Goal: Task Accomplishment & Management: Complete application form

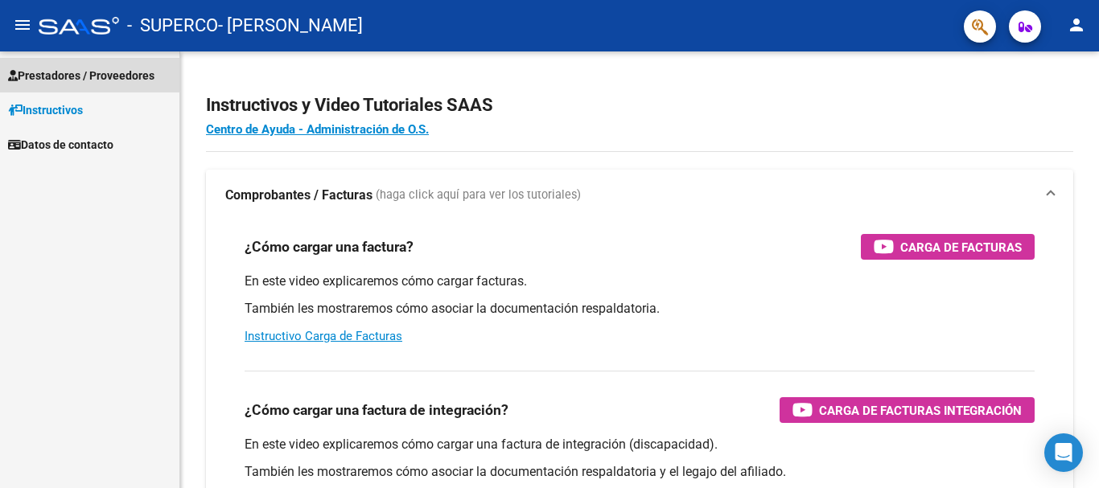
click at [55, 81] on span "Prestadores / Proveedores" at bounding box center [81, 76] width 146 height 18
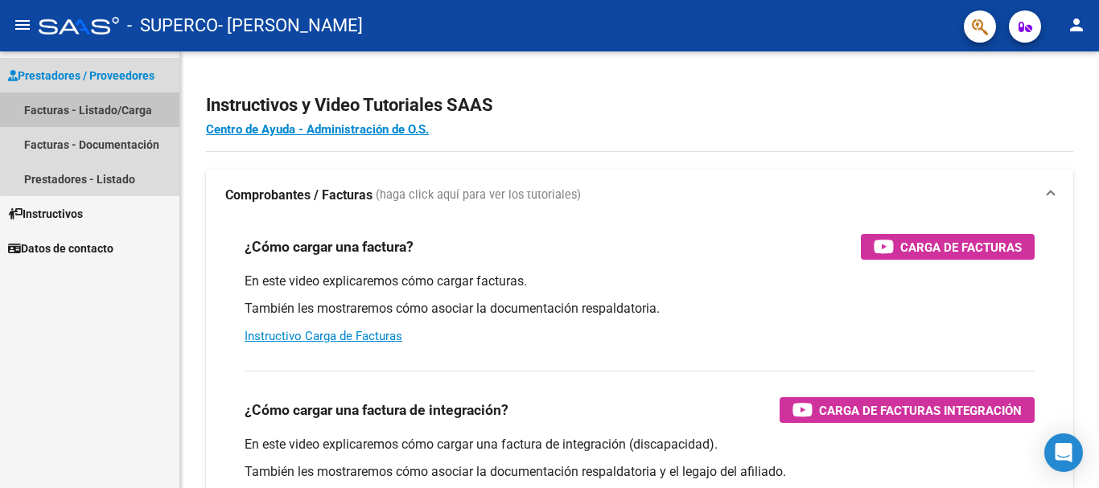
click at [100, 111] on link "Facturas - Listado/Carga" at bounding box center [89, 110] width 179 height 35
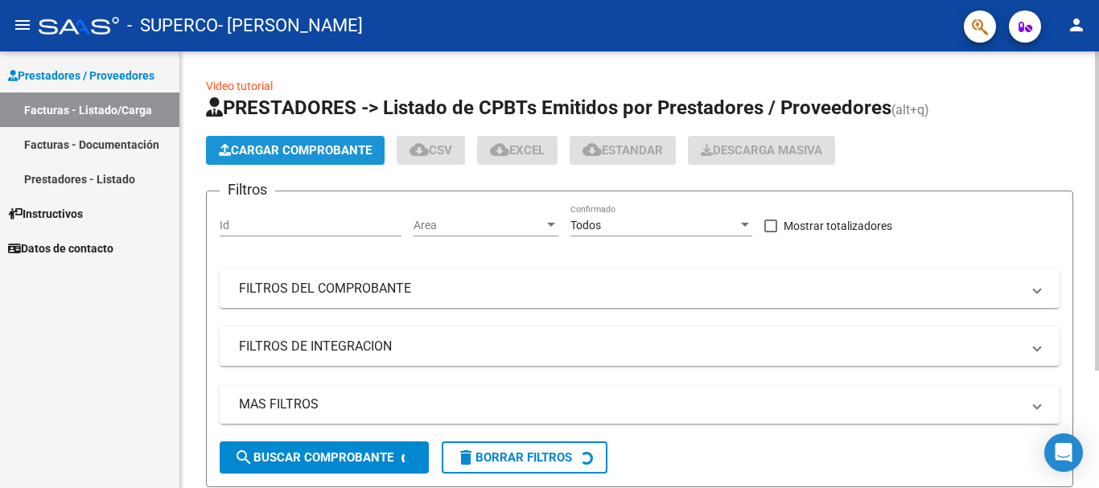
click at [327, 150] on span "Cargar Comprobante" at bounding box center [295, 150] width 153 height 14
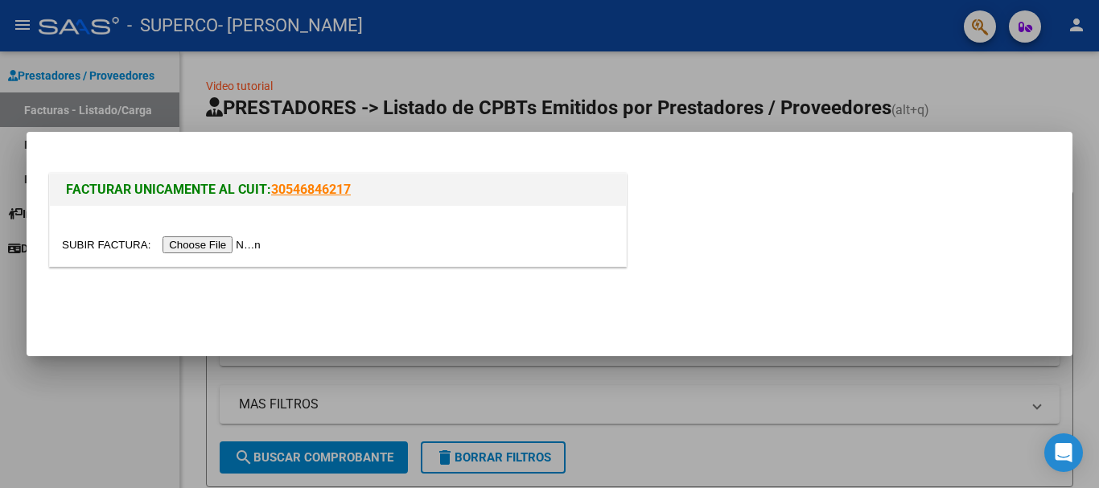
click at [236, 234] on div at bounding box center [338, 236] width 576 height 60
click at [230, 253] on input "file" at bounding box center [164, 245] width 204 height 17
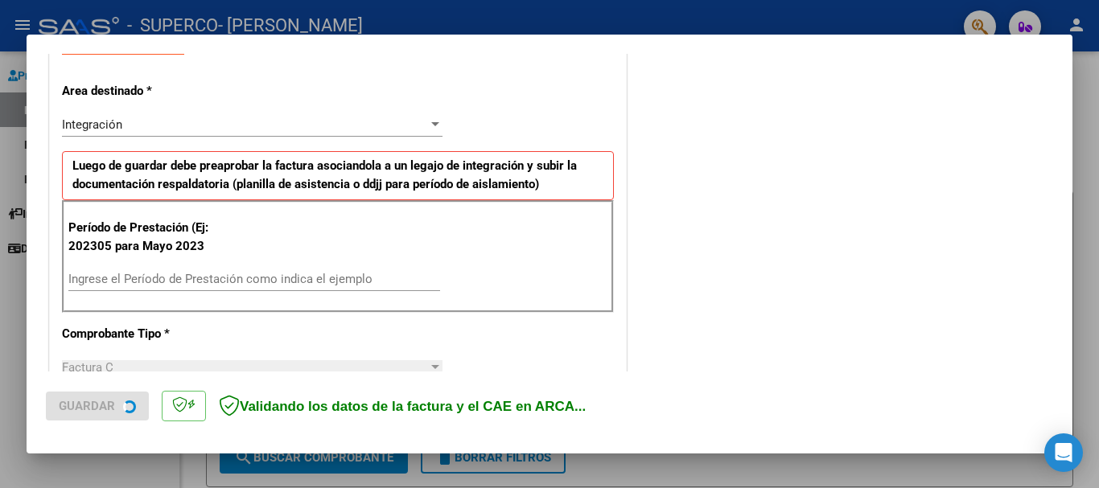
scroll to position [322, 0]
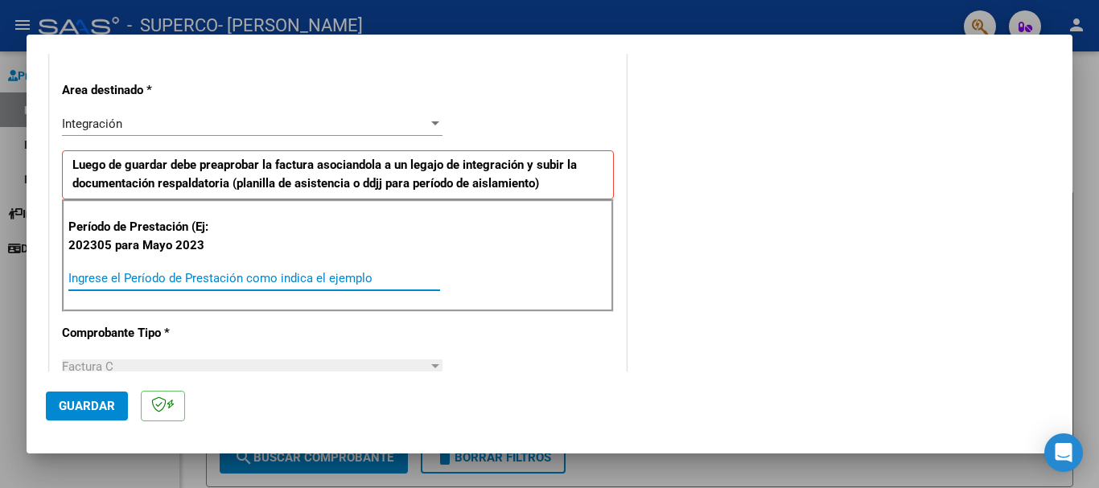
click at [153, 279] on input "Ingrese el Período de Prestación como indica el ejemplo" at bounding box center [254, 278] width 372 height 14
type input "202507"
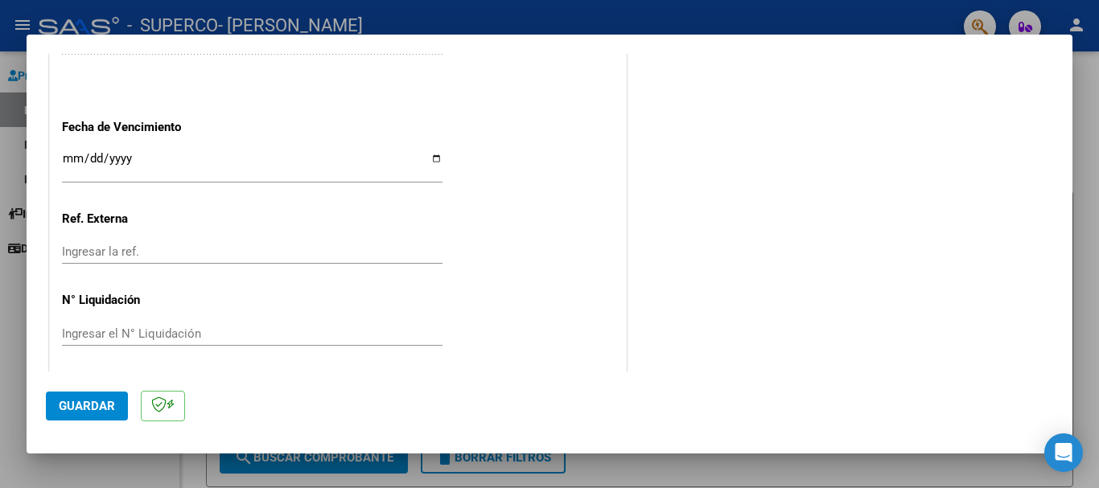
scroll to position [1068, 0]
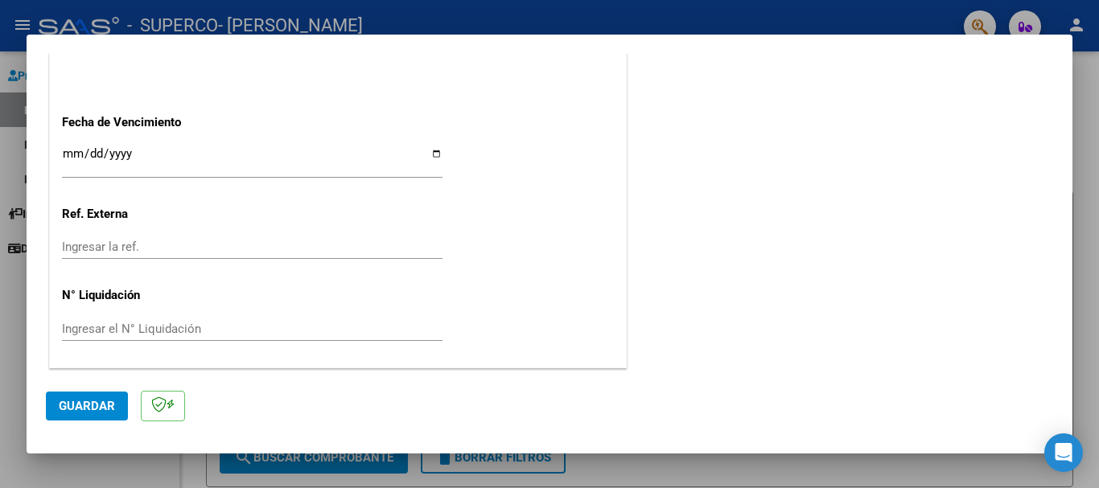
click at [434, 151] on input "Ingresar la fecha" at bounding box center [252, 160] width 381 height 26
type input "2025-08-14"
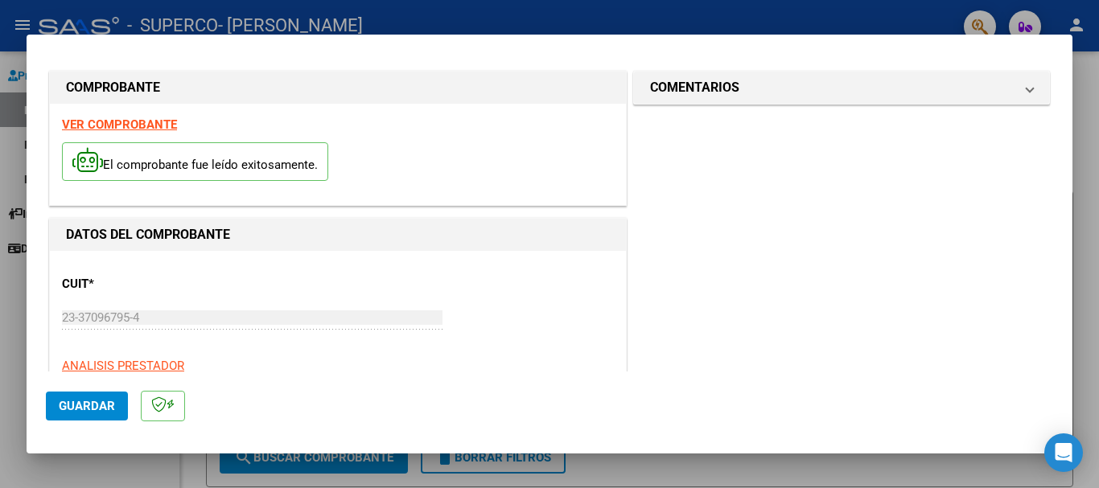
scroll to position [0, 0]
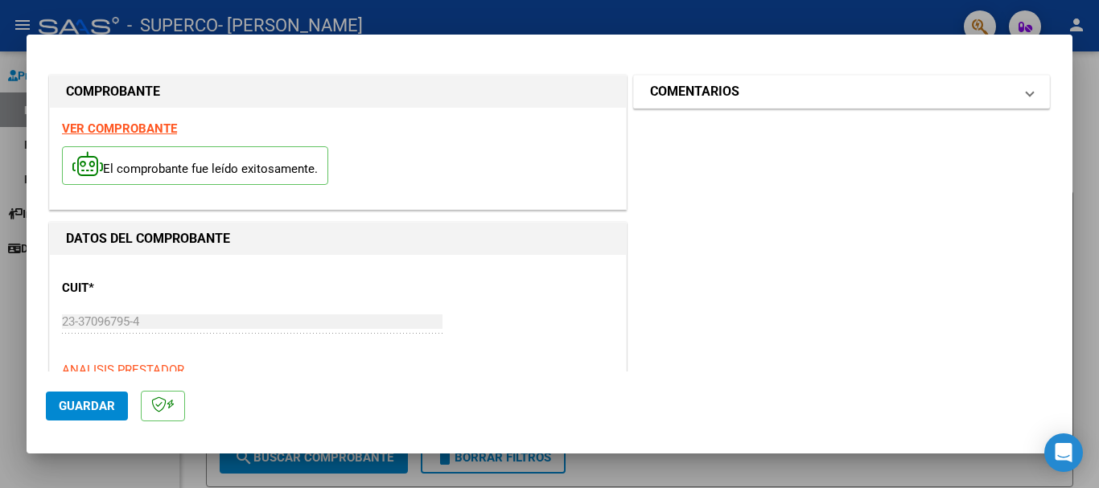
click at [714, 76] on mat-expansion-panel-header "COMENTARIOS" at bounding box center [841, 92] width 415 height 32
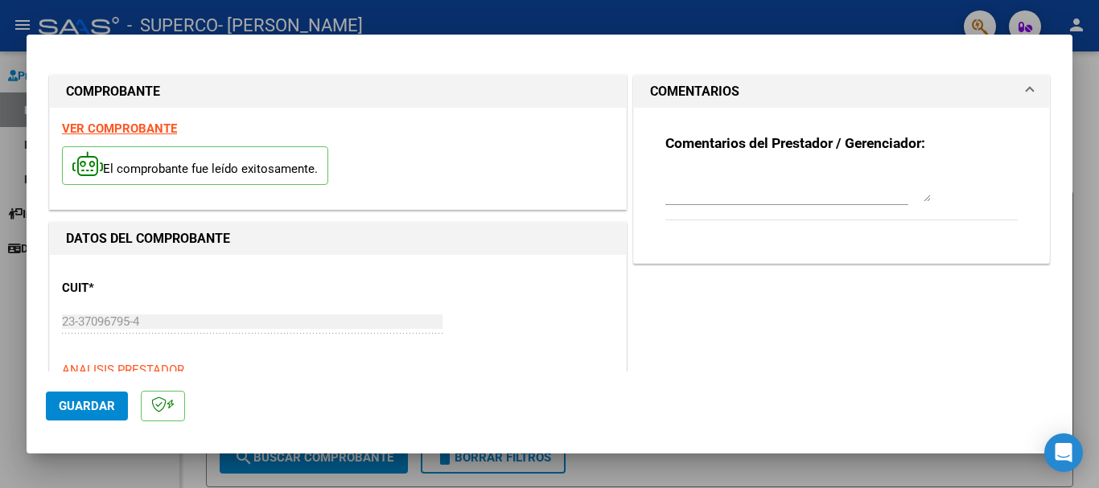
click at [92, 422] on mat-dialog-actions "Guardar" at bounding box center [549, 404] width 1007 height 64
click at [91, 409] on span "Guardar" at bounding box center [87, 406] width 56 height 14
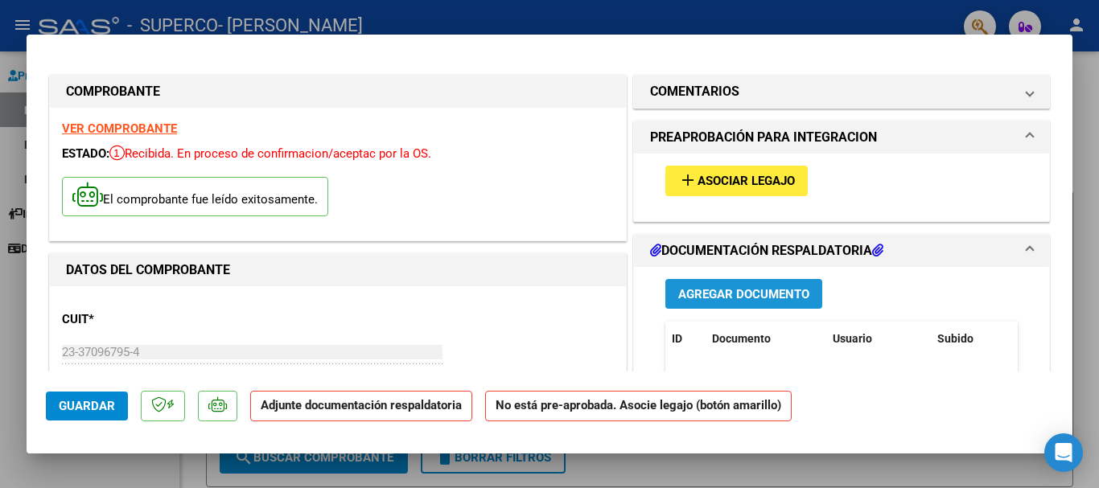
click at [754, 287] on span "Agregar Documento" at bounding box center [743, 294] width 131 height 14
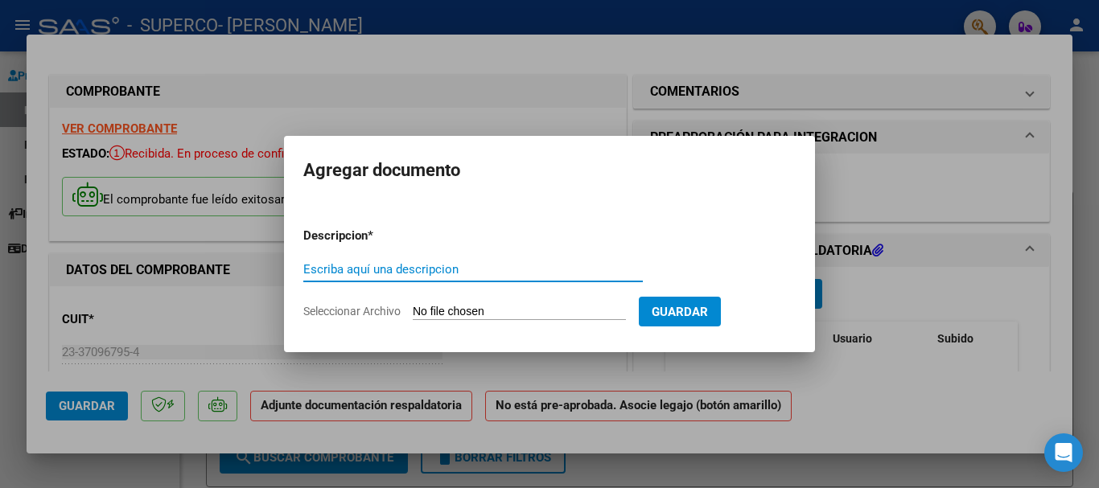
click at [565, 318] on input "Seleccionar Archivo" at bounding box center [519, 312] width 213 height 15
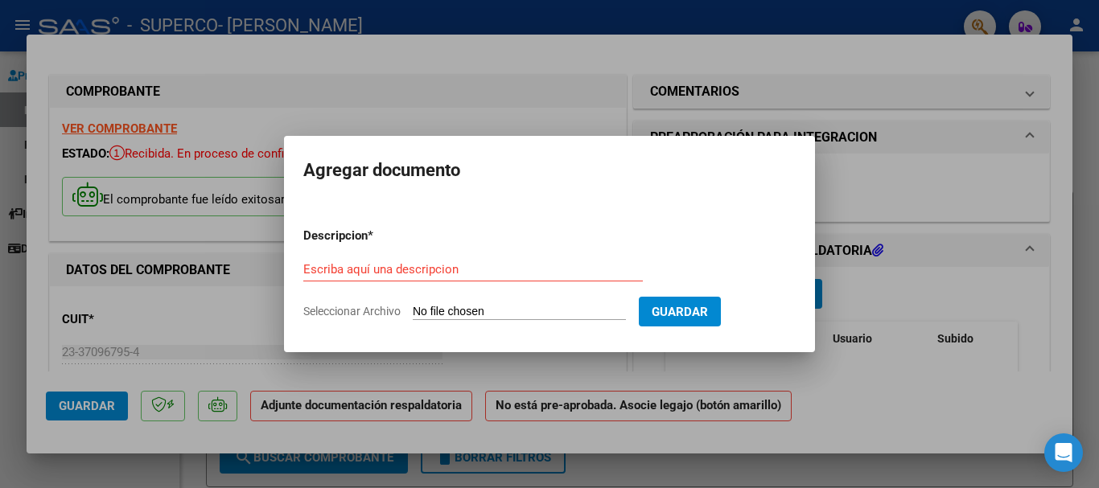
type input "C:\fakepath\Asistencia Olivera Julio 2025 PSI.pdf"
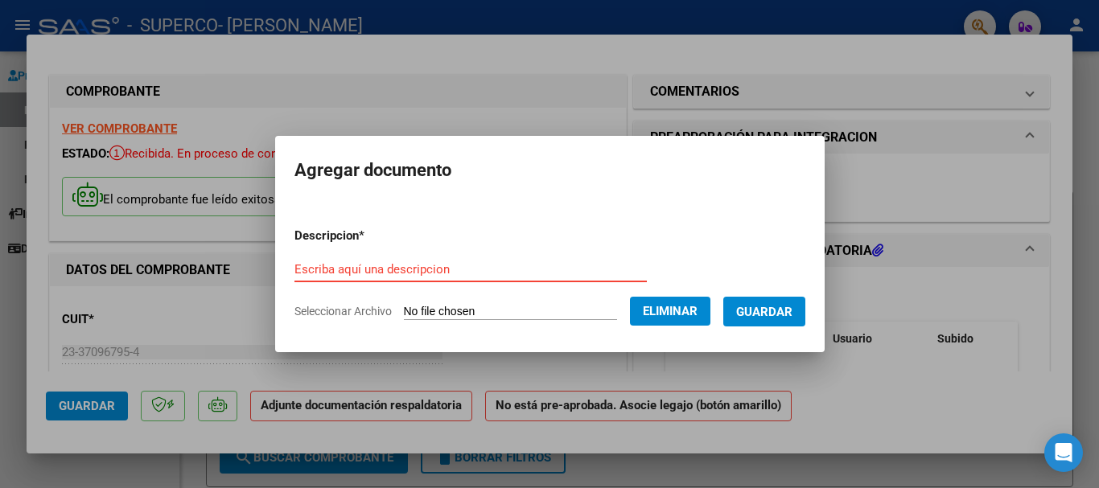
click at [453, 270] on input "Escriba aquí una descripcion" at bounding box center [470, 269] width 352 height 14
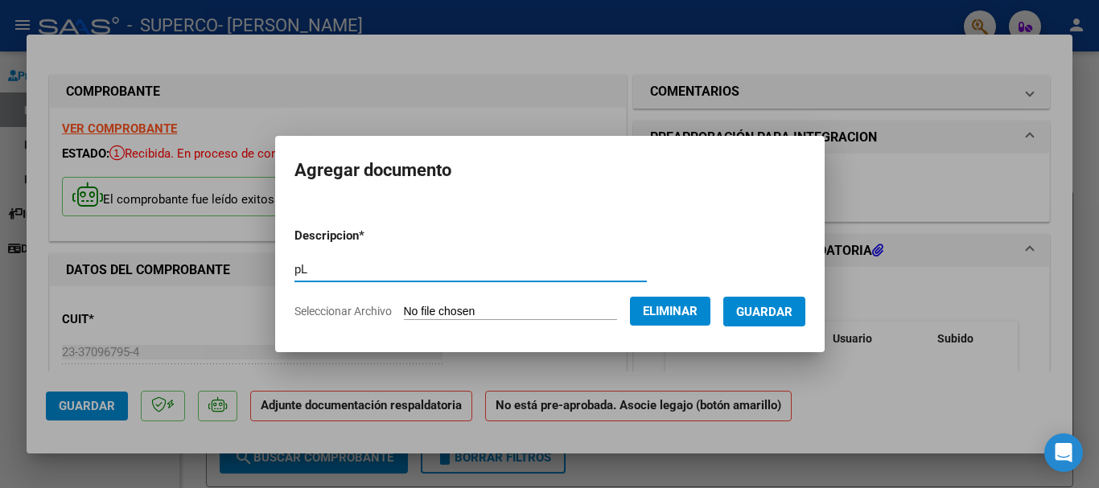
type input "p"
type input "Planilla de asistencia Psicología julio 2025"
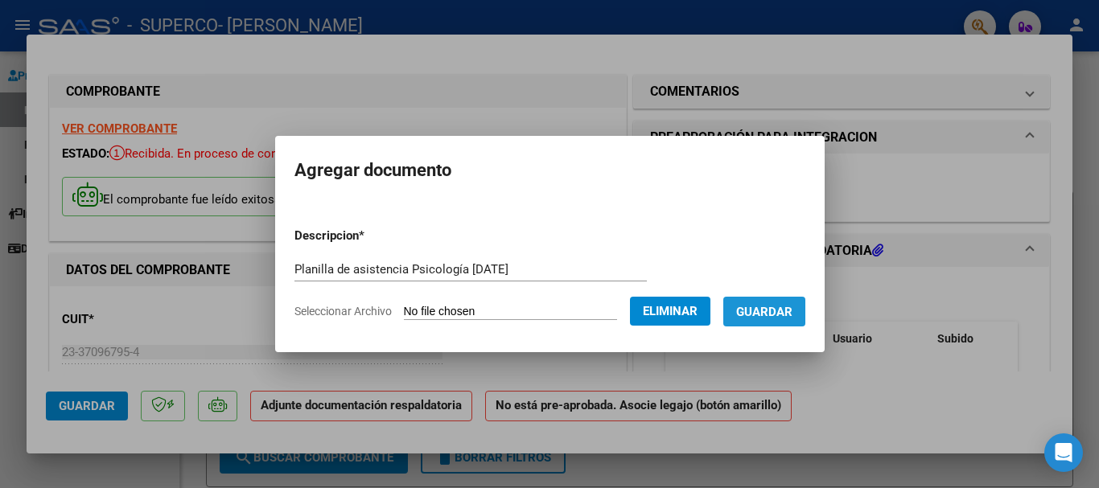
click at [792, 307] on span "Guardar" at bounding box center [764, 312] width 56 height 14
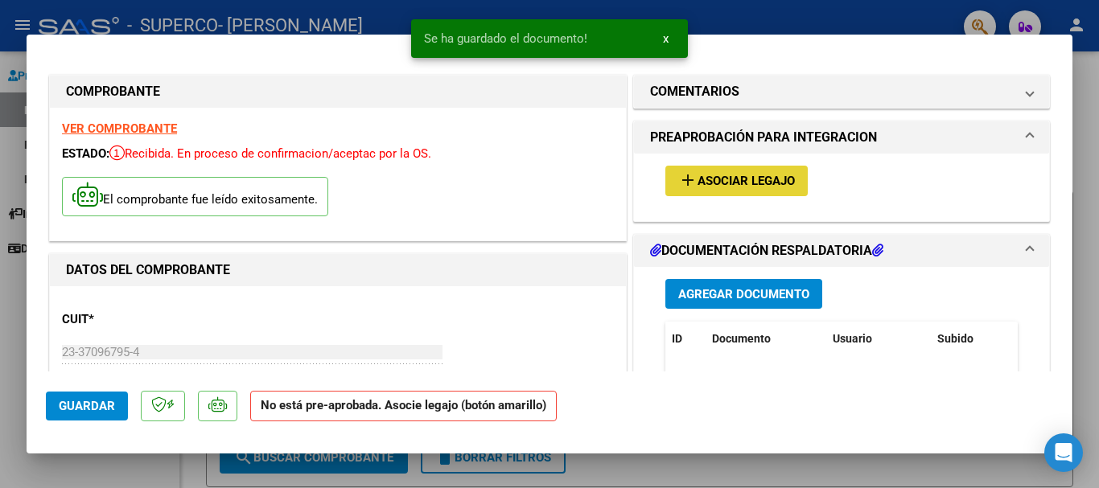
click at [752, 186] on span "Asociar Legajo" at bounding box center [746, 182] width 97 height 14
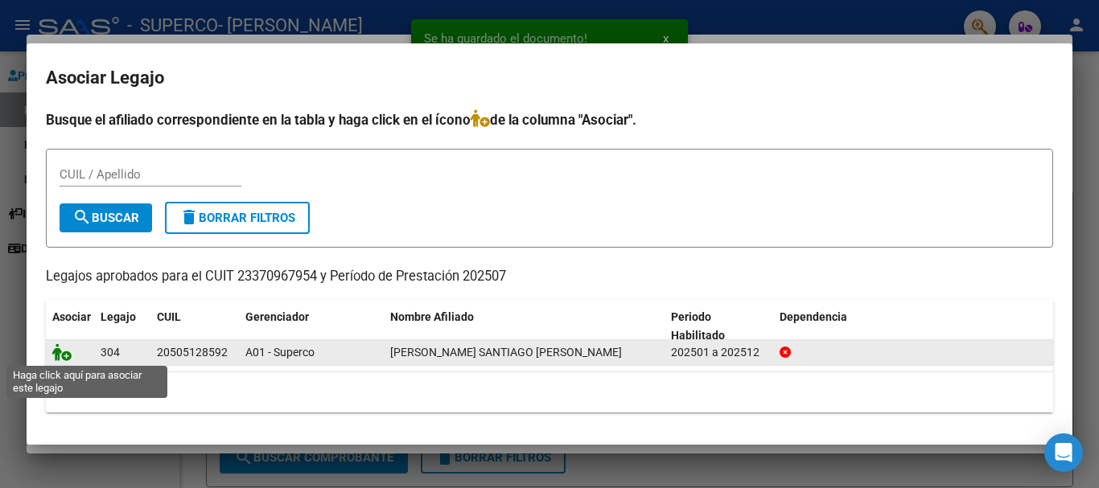
click at [63, 349] on icon at bounding box center [61, 353] width 19 height 18
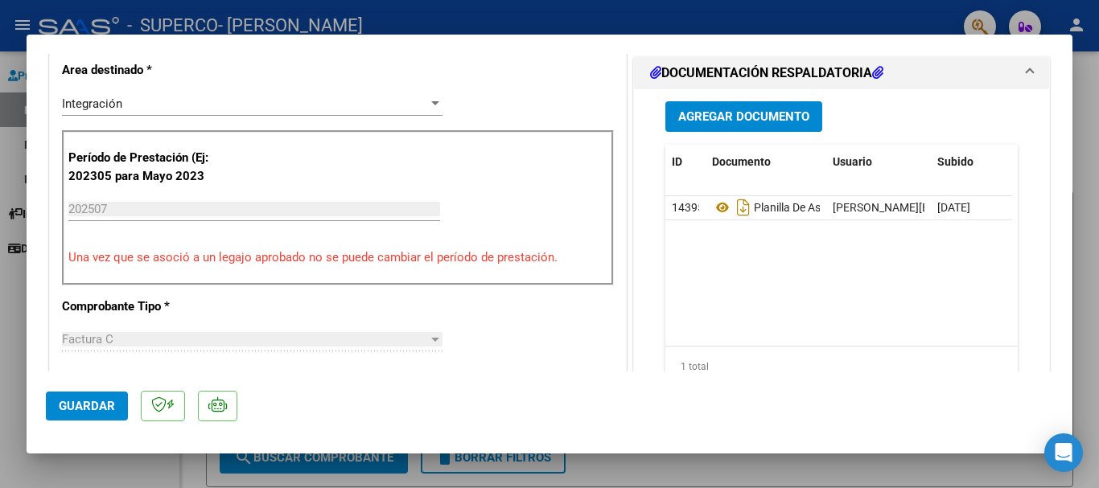
scroll to position [402, 0]
click at [0, 282] on div at bounding box center [549, 244] width 1099 height 488
type input "$ 0,00"
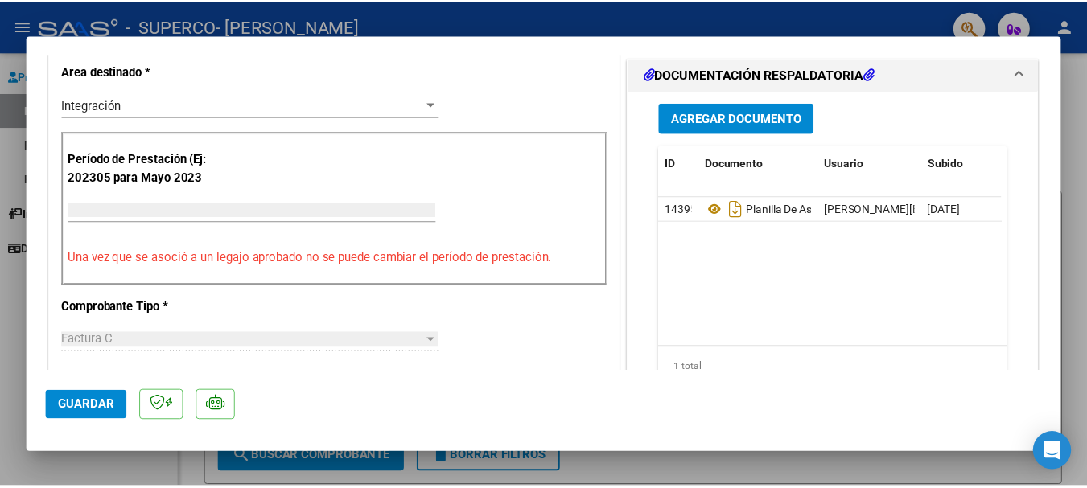
scroll to position [0, 0]
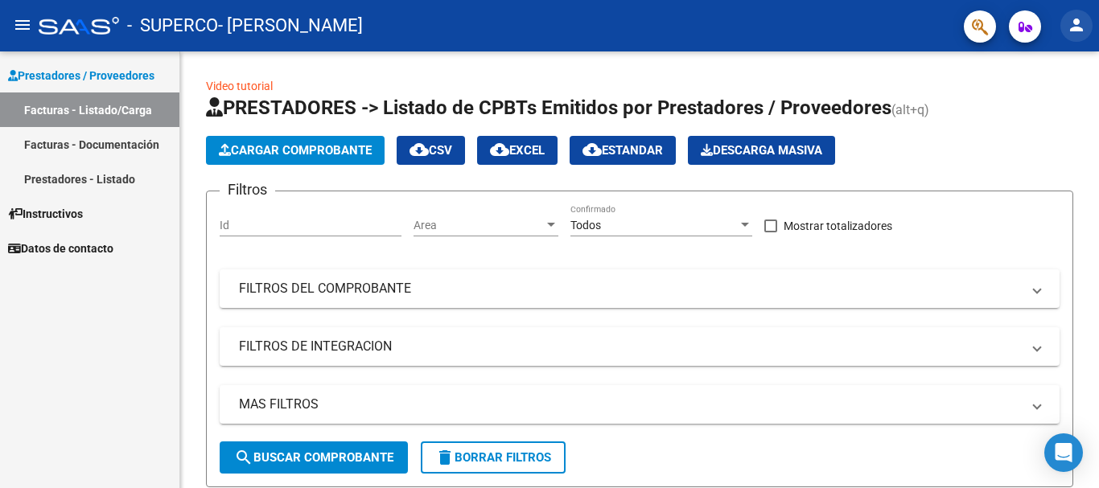
click at [1080, 22] on mat-icon "person" at bounding box center [1076, 24] width 19 height 19
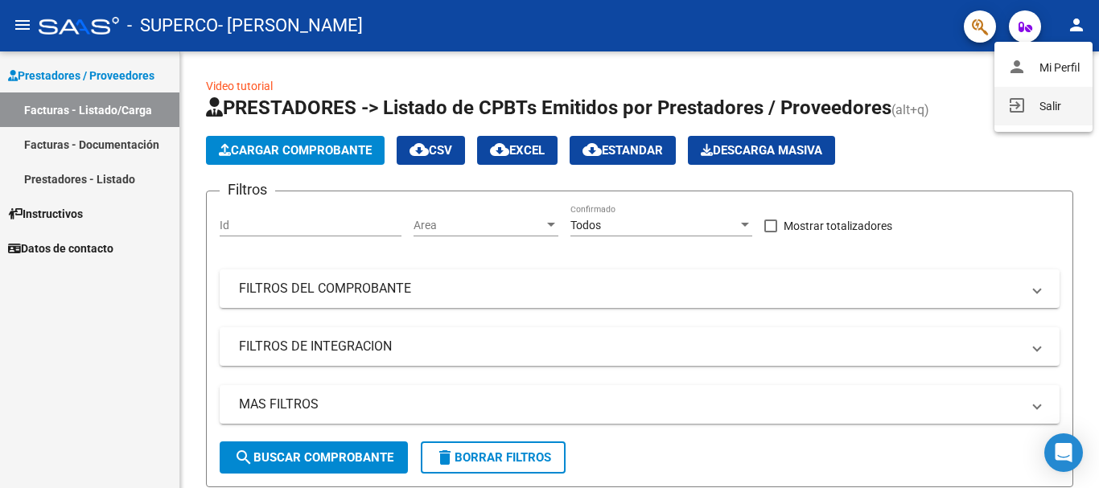
click at [1032, 122] on button "exit_to_app Salir" at bounding box center [1043, 106] width 98 height 39
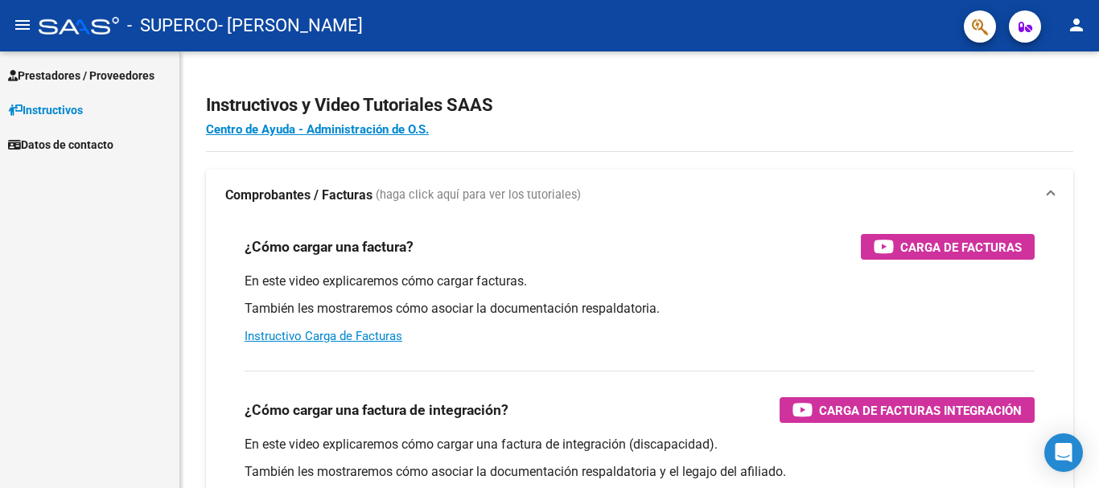
click at [94, 65] on link "Prestadores / Proveedores" at bounding box center [89, 75] width 179 height 35
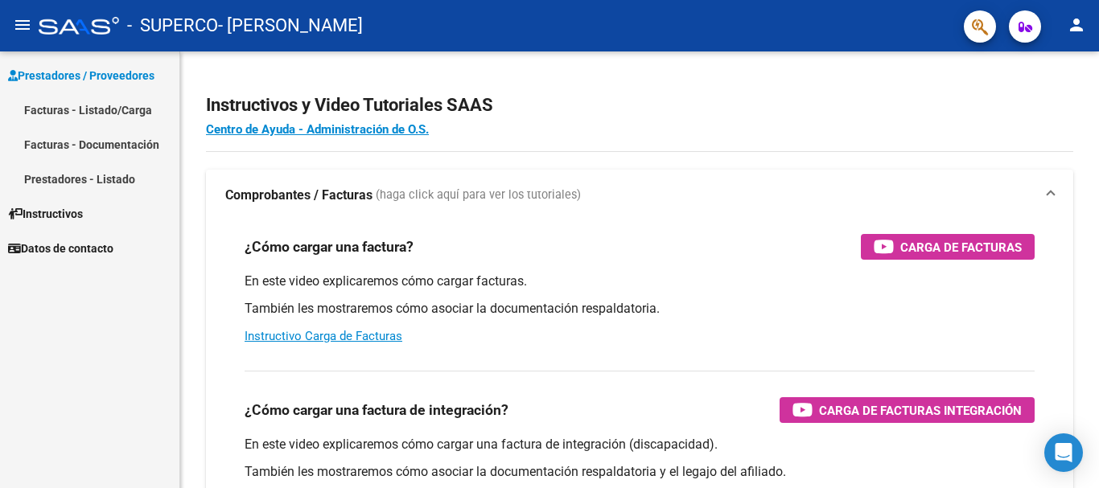
click at [90, 113] on link "Facturas - Listado/Carga" at bounding box center [89, 110] width 179 height 35
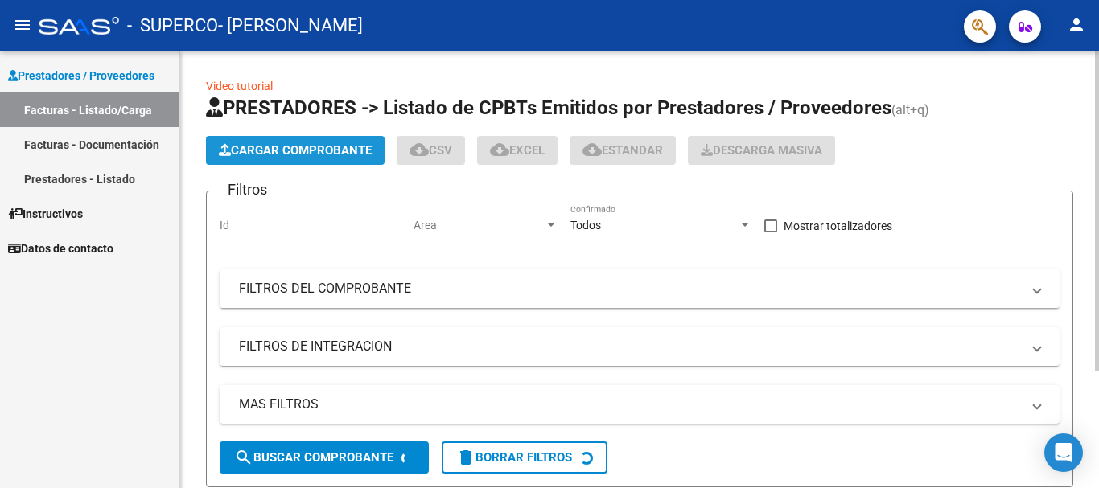
click at [294, 151] on span "Cargar Comprobante" at bounding box center [295, 150] width 153 height 14
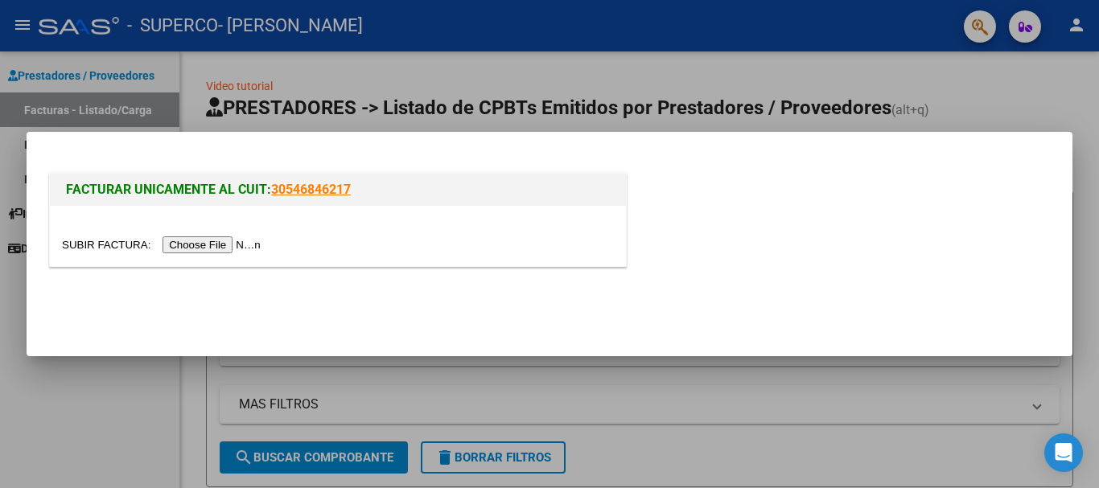
click at [249, 245] on input "file" at bounding box center [164, 245] width 204 height 17
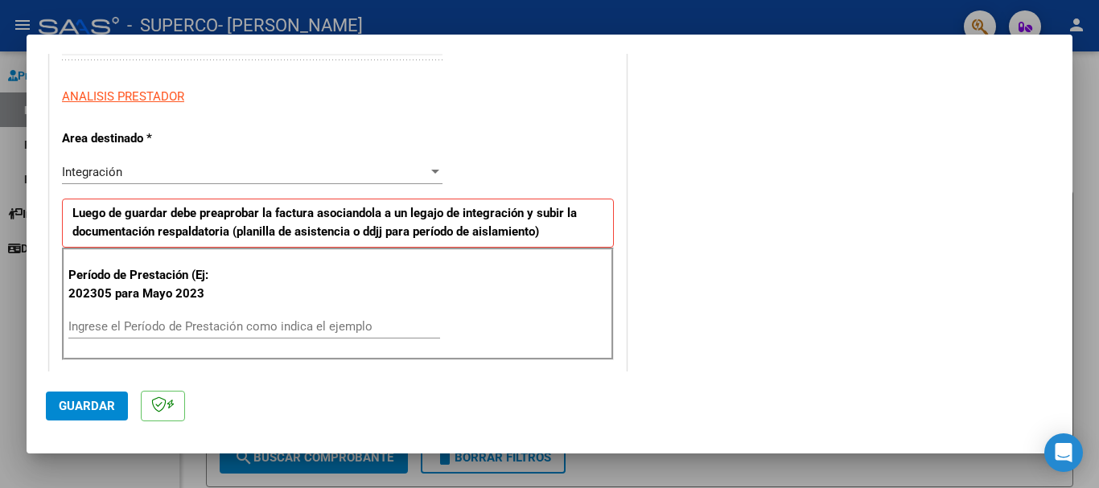
scroll to position [322, 0]
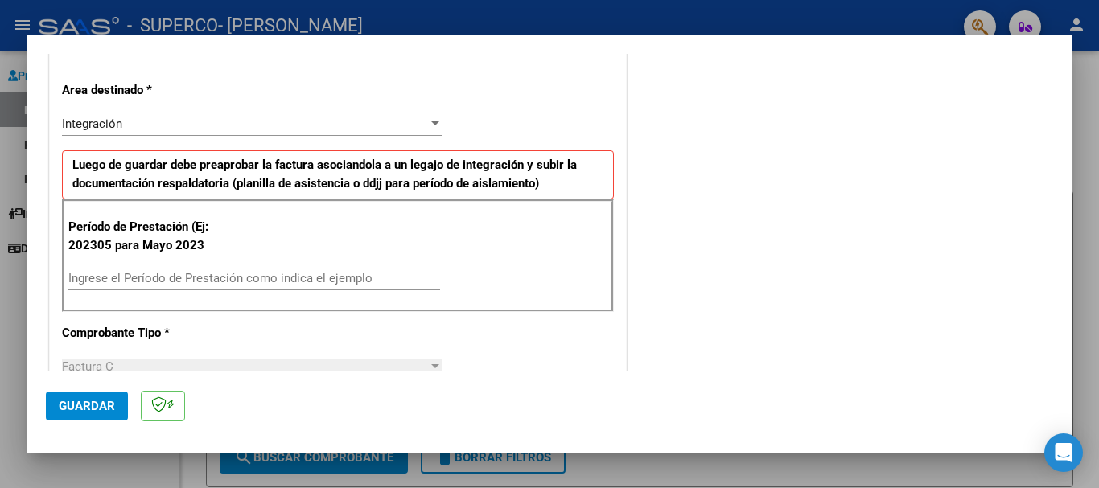
drag, startPoint x: 209, startPoint y: 289, endPoint x: 213, endPoint y: 281, distance: 9.0
click at [209, 289] on div "Ingrese el Período de Prestación como indica el ejemplo" at bounding box center [254, 278] width 372 height 24
click at [215, 276] on input "Ingrese el Período de Prestación como indica el ejemplo" at bounding box center [254, 278] width 372 height 14
type input "202507"
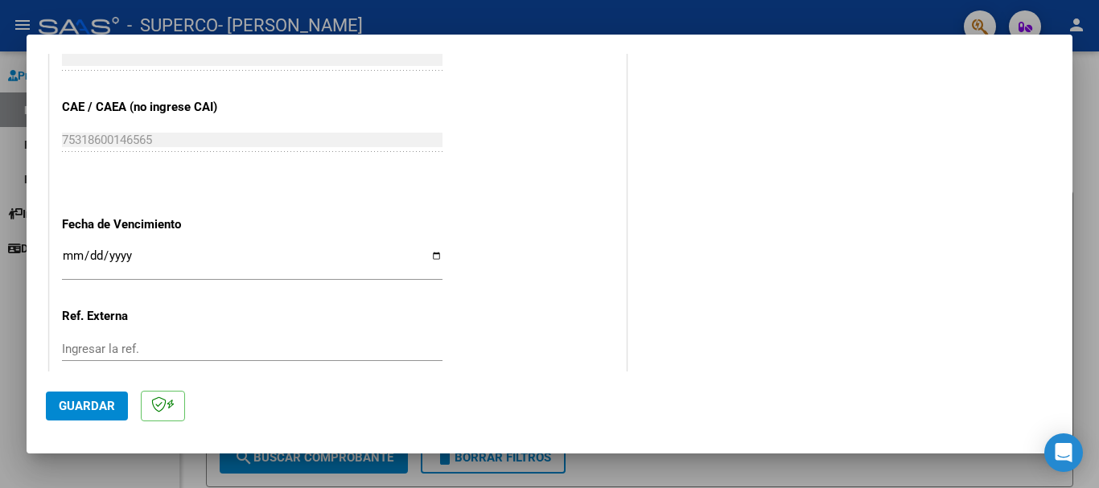
scroll to position [885, 0]
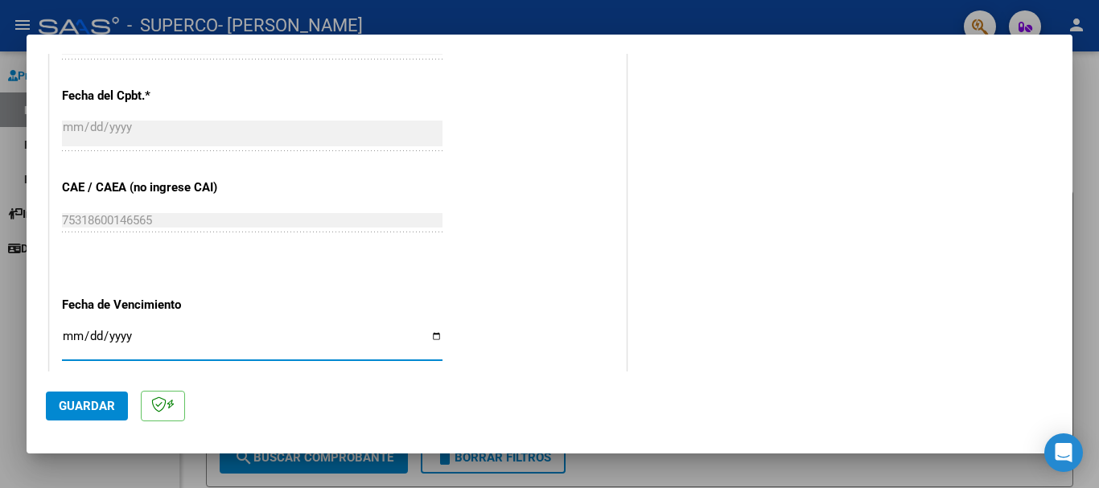
click at [432, 335] on input "Ingresar la fecha" at bounding box center [252, 343] width 381 height 26
type input "[DATE]"
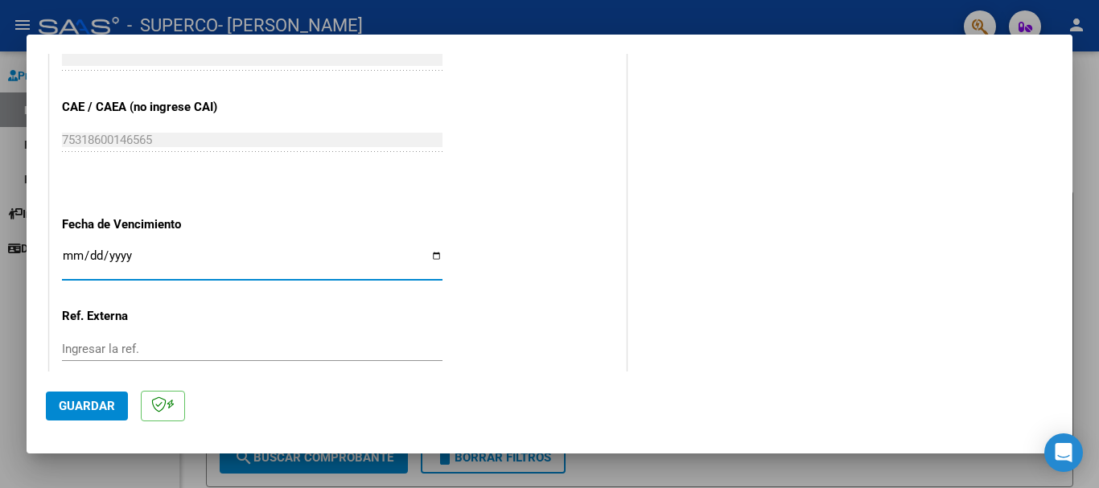
click at [99, 406] on span "Guardar" at bounding box center [87, 406] width 56 height 14
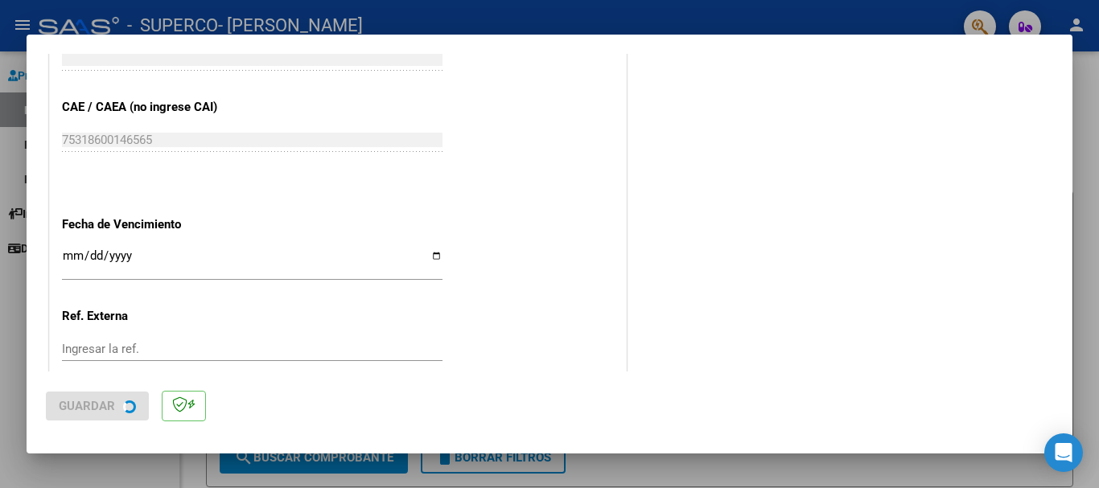
scroll to position [0, 0]
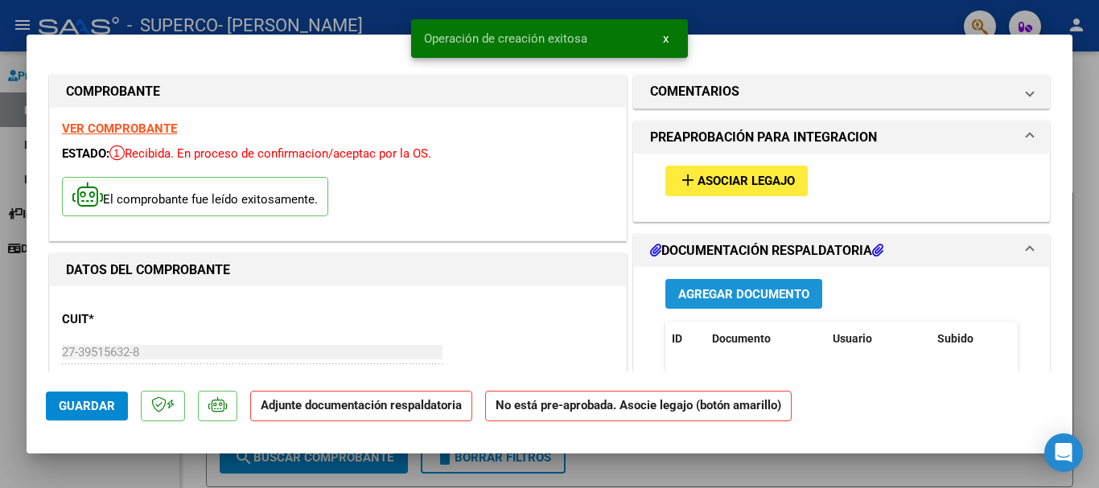
click at [751, 294] on span "Agregar Documento" at bounding box center [743, 294] width 131 height 14
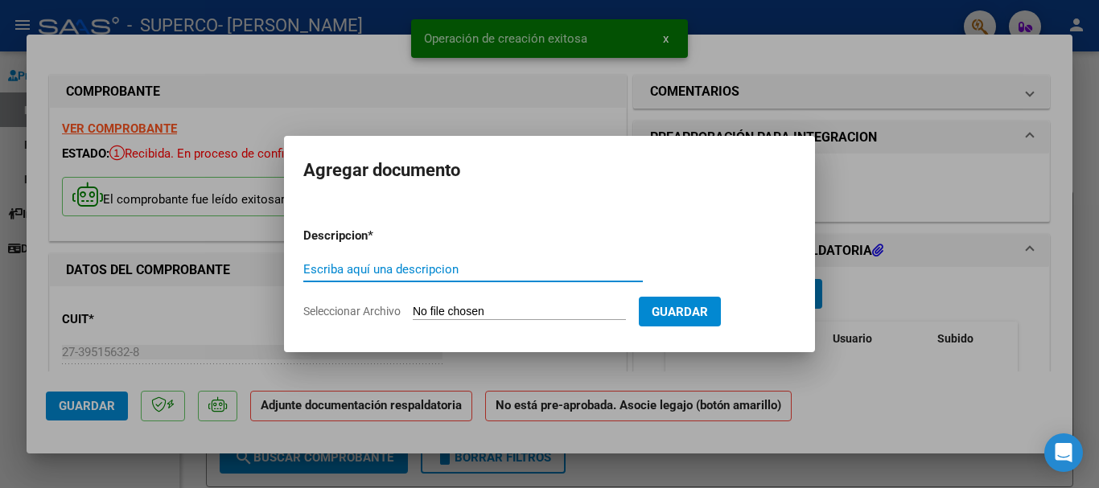
drag, startPoint x: 559, startPoint y: 300, endPoint x: 558, endPoint y: 310, distance: 9.7
click at [558, 300] on form "Descripcion * Escriba aquí una descripcion Seleccionar Archivo Guardar" at bounding box center [549, 273] width 492 height 117
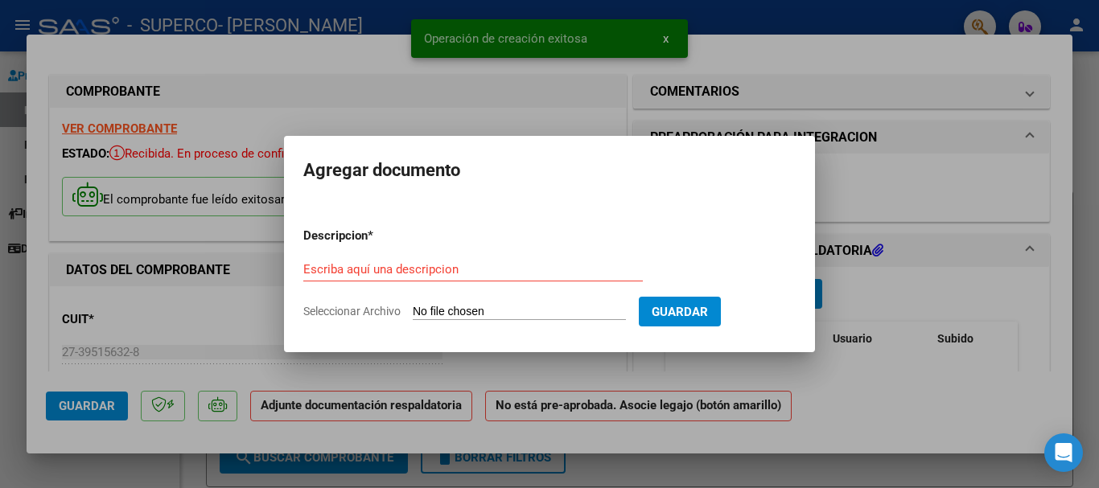
click at [558, 313] on input "Seleccionar Archivo" at bounding box center [519, 312] width 213 height 15
type input "C:\fakepath\Asistencia [PERSON_NAME][DATE] PSP.pdf"
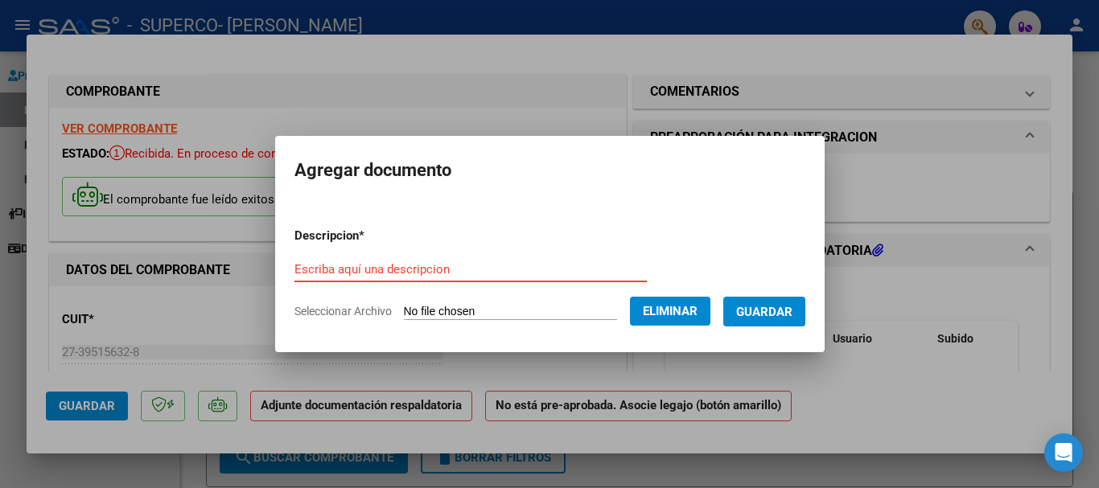
click at [500, 252] on form "Descripcion * Escriba aquí una descripcion Seleccionar Archivo Eliminar Guardar" at bounding box center [549, 273] width 511 height 117
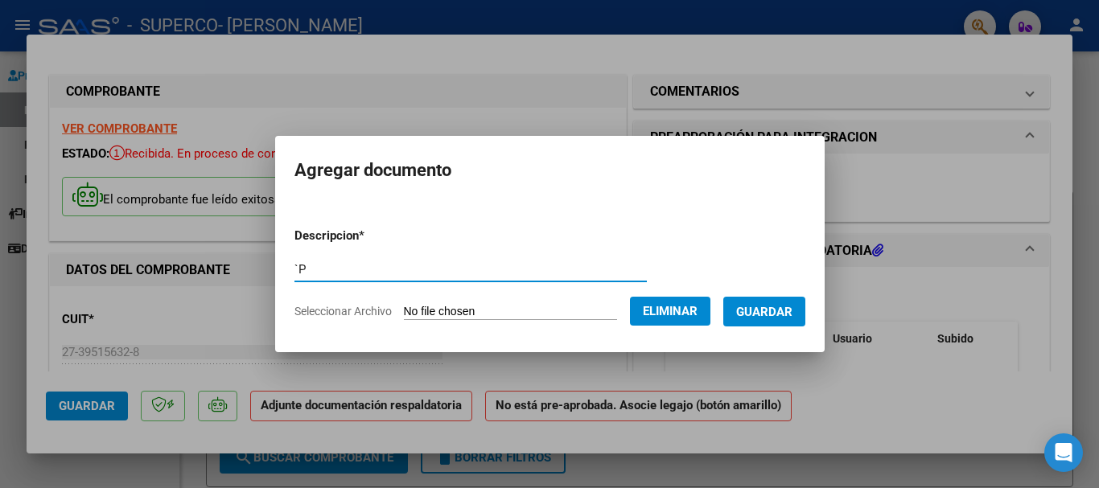
type input "`"
type input "Planilla de asistencia Psicopedagogía [DATE]"
click at [698, 308] on span "Eliminar" at bounding box center [670, 311] width 55 height 14
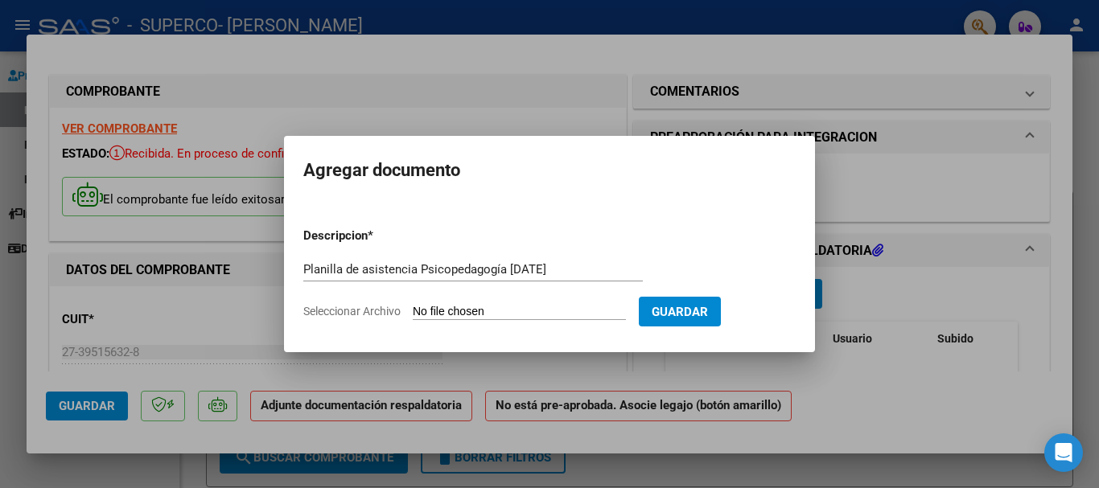
click at [536, 321] on form "Descripcion * Planilla de asistencia Psicopedagogía [DATE] Escriba aquí una des…" at bounding box center [549, 273] width 492 height 117
click at [533, 311] on input "Seleccionar Archivo" at bounding box center [519, 312] width 213 height 15
type input "C:\fakepath\Asistencia [PERSON_NAME][DATE] PSP.pdf"
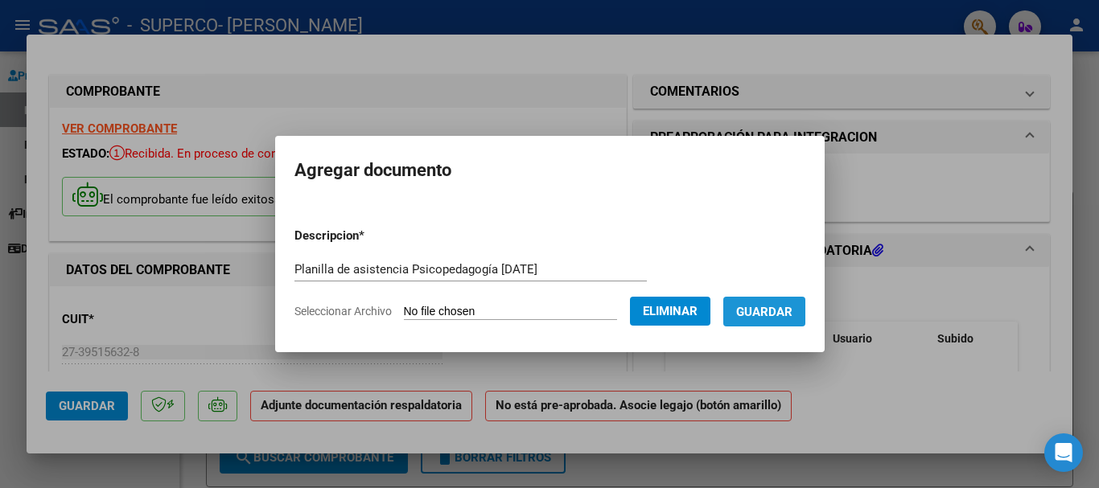
click at [792, 324] on button "Guardar" at bounding box center [764, 312] width 82 height 30
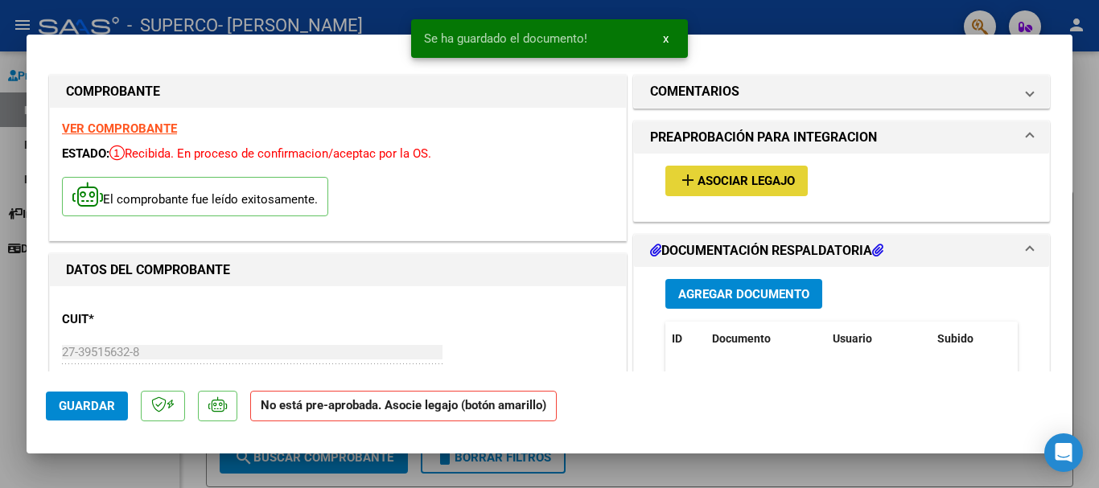
click at [698, 186] on span "Asociar Legajo" at bounding box center [746, 182] width 97 height 14
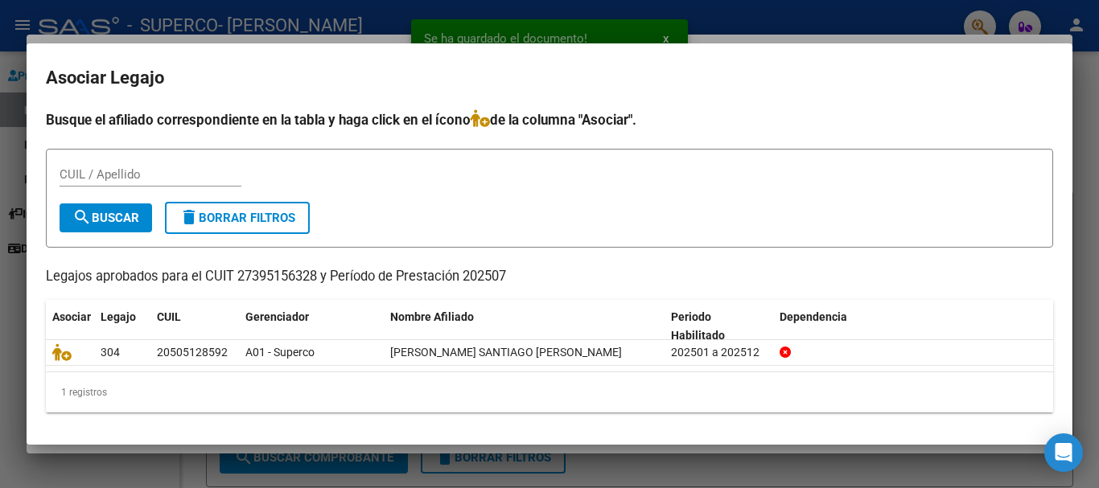
click at [56, 371] on datatable-body "304 20505128592 A01 - Superco [PERSON_NAME] SANTIAGO [PERSON_NAME] 202501 a 202…" at bounding box center [549, 355] width 1007 height 31
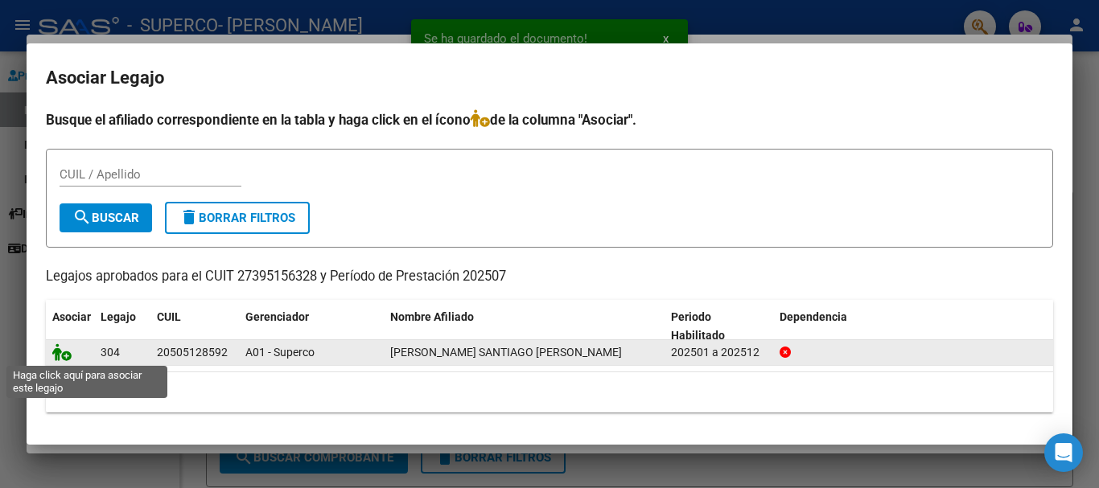
click at [53, 355] on icon at bounding box center [61, 353] width 19 height 18
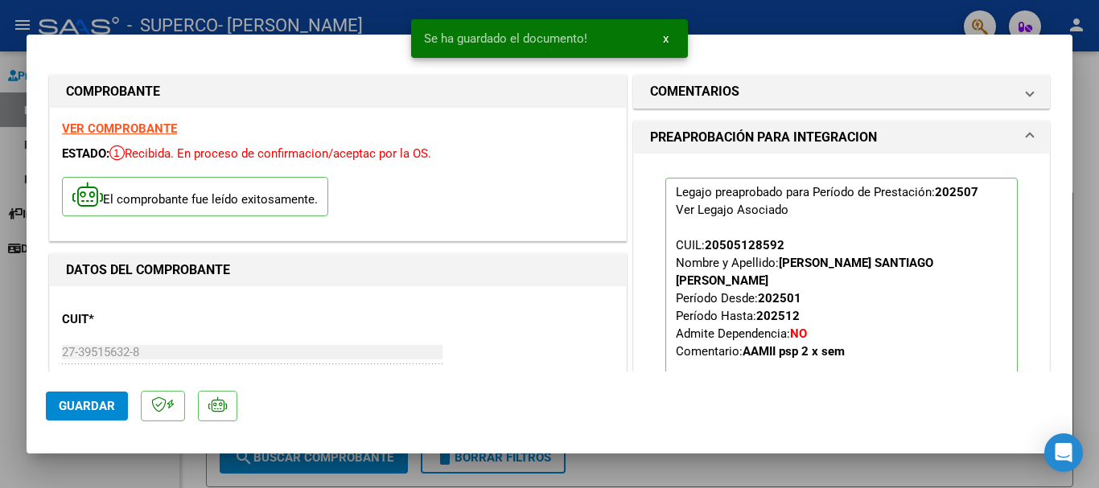
click at [0, 368] on div at bounding box center [549, 244] width 1099 height 488
type input "$ 0,00"
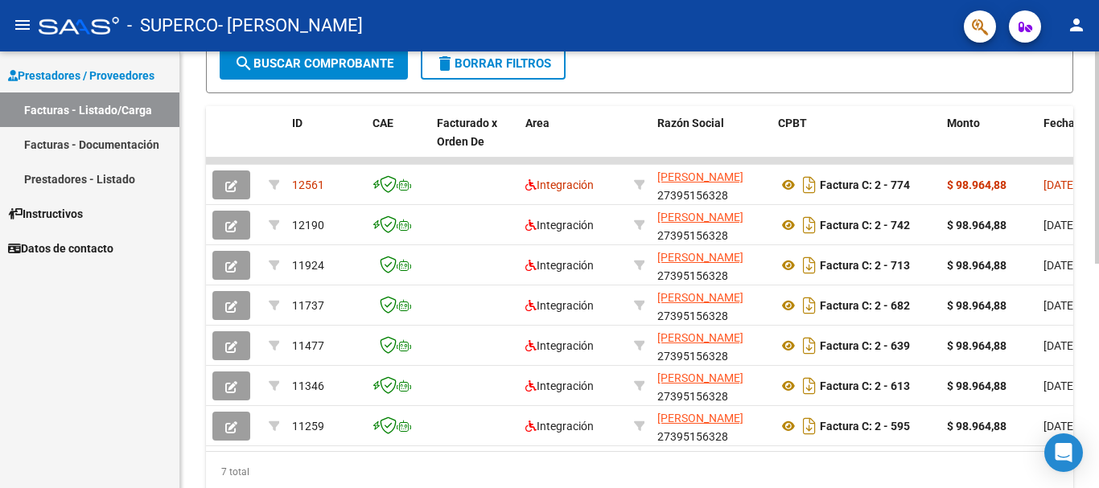
scroll to position [402, 0]
